Goal: Find specific page/section: Find specific page/section

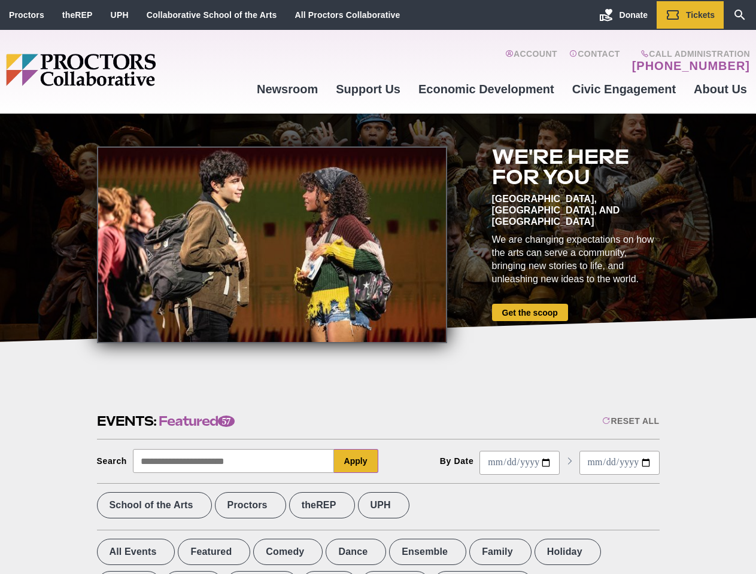
click at [378, 287] on div at bounding box center [272, 245] width 350 height 197
click at [629, 421] on div "Reset All" at bounding box center [630, 421] width 57 height 10
click at [356, 461] on button "Apply" at bounding box center [356, 461] width 44 height 24
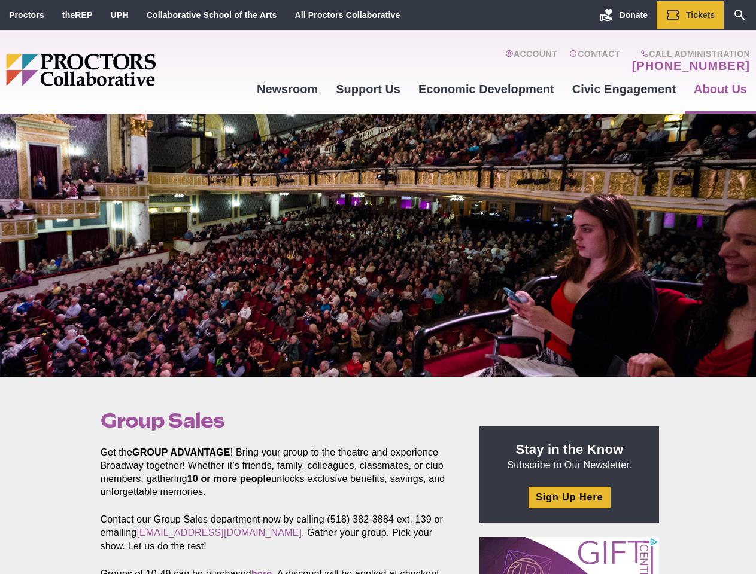
click at [378, 287] on div at bounding box center [378, 245] width 756 height 263
